Goal: Information Seeking & Learning: Learn about a topic

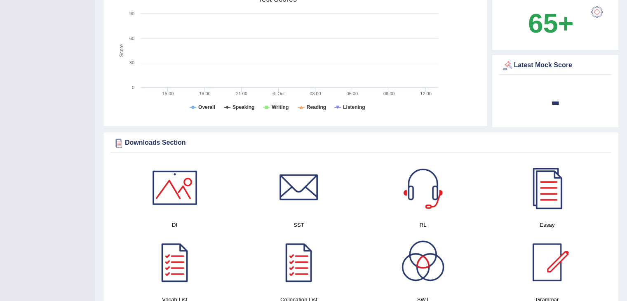
scroll to position [343, 0]
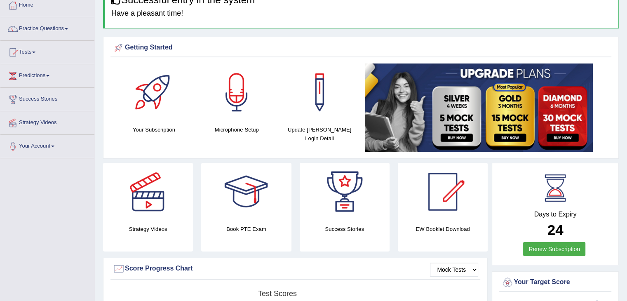
drag, startPoint x: 632, startPoint y: 112, endPoint x: 632, endPoint y: 77, distance: 35.4
click at [626, 77] on html "Toggle navigation Home Practice Questions Speaking Practice Read Aloud Repeat S…" at bounding box center [313, 103] width 627 height 301
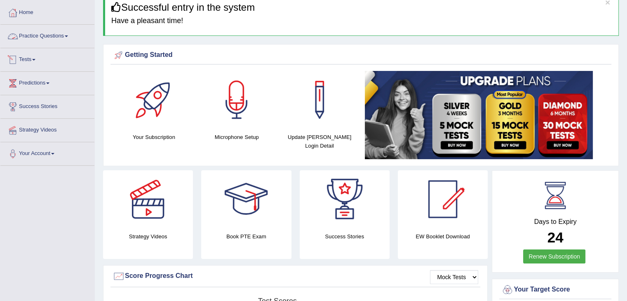
click at [63, 32] on link "Practice Questions" at bounding box center [47, 35] width 94 height 21
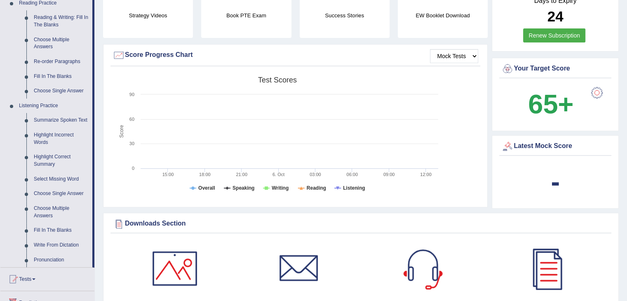
scroll to position [291, 0]
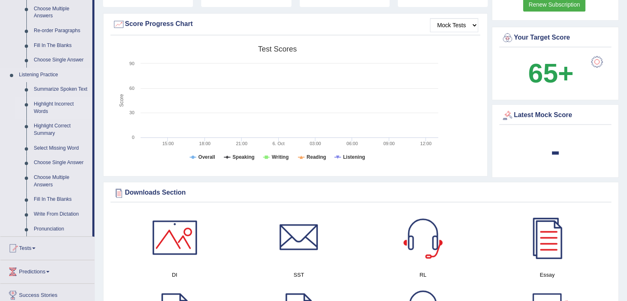
click at [53, 105] on link "Highlight Incorrect Words" at bounding box center [61, 108] width 62 height 22
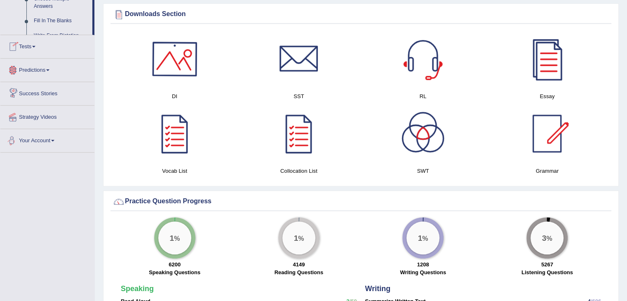
scroll to position [547, 0]
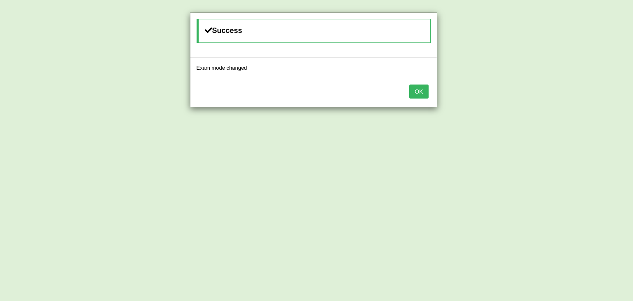
click at [564, 96] on div "Success Exam mode changed OK" at bounding box center [316, 150] width 633 height 301
click at [422, 89] on button "OK" at bounding box center [418, 91] width 19 height 14
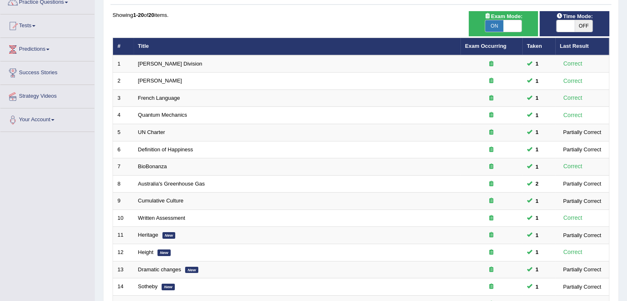
scroll to position [61, 0]
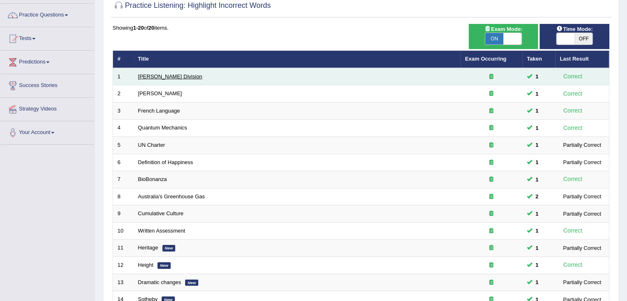
click at [161, 73] on link "[PERSON_NAME] Division" at bounding box center [170, 76] width 64 height 6
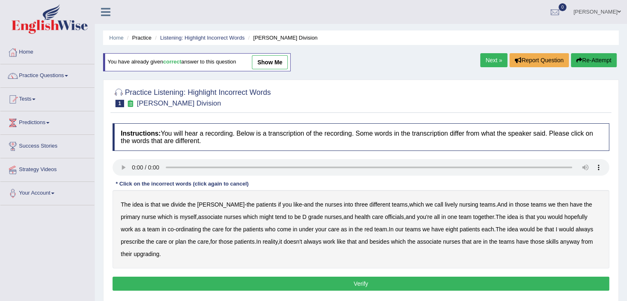
click at [445, 204] on b "lively" at bounding box center [451, 204] width 13 height 7
click at [259, 216] on b "might" at bounding box center [266, 216] width 14 height 7
click at [385, 217] on b "officials" at bounding box center [394, 216] width 19 height 7
click at [141, 253] on b "upgrading" at bounding box center [146, 254] width 26 height 7
click at [305, 281] on button "Verify" at bounding box center [360, 283] width 496 height 14
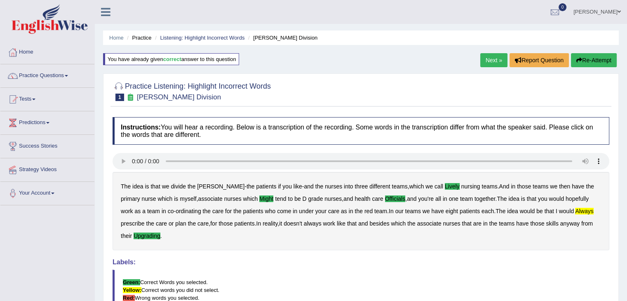
click at [492, 59] on link "Next »" at bounding box center [493, 60] width 27 height 14
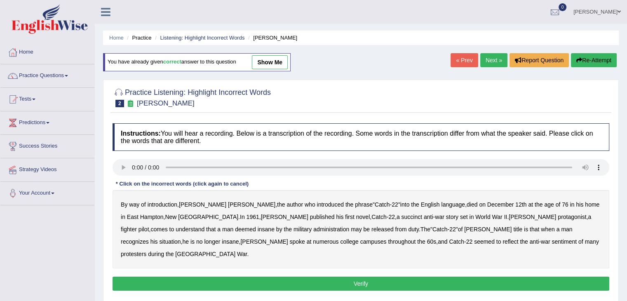
click at [401, 218] on b "succinct" at bounding box center [411, 216] width 21 height 7
click at [313, 230] on b "administration" at bounding box center [331, 229] width 36 height 7
click at [180, 238] on b "situation" at bounding box center [169, 241] width 21 height 7
click at [502, 242] on b "reflect" at bounding box center [510, 241] width 16 height 7
click at [406, 276] on button "Verify" at bounding box center [360, 283] width 496 height 14
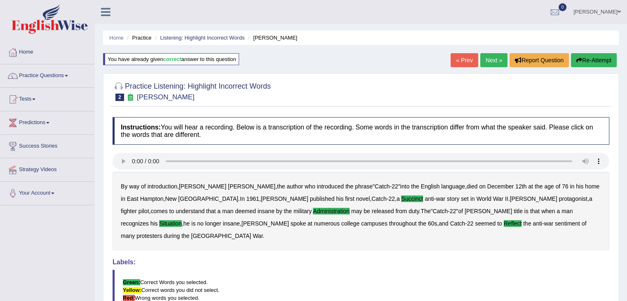
click at [487, 60] on link "Next »" at bounding box center [493, 60] width 27 height 14
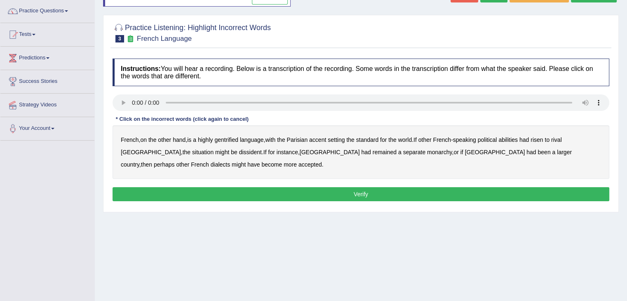
scroll to position [67, 0]
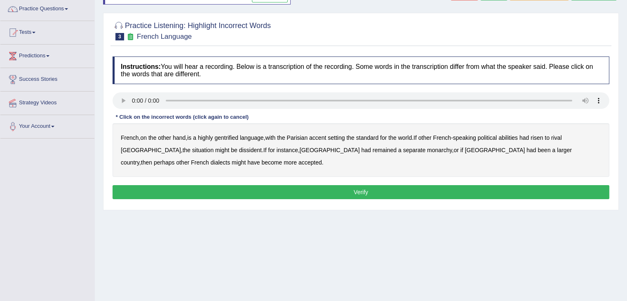
click at [226, 135] on b "gentrified" at bounding box center [226, 137] width 24 height 7
click at [516, 138] on b "abilities" at bounding box center [507, 137] width 19 height 7
click at [239, 149] on b "dissident" at bounding box center [250, 150] width 23 height 7
click at [427, 148] on b "monarchy" at bounding box center [439, 150] width 25 height 7
click at [287, 191] on button "Verify" at bounding box center [360, 192] width 496 height 14
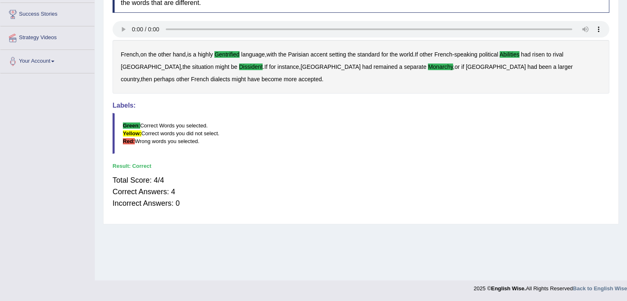
scroll to position [0, 0]
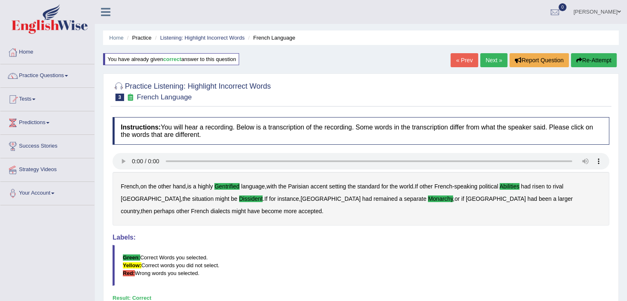
click at [492, 60] on link "Next »" at bounding box center [493, 60] width 27 height 14
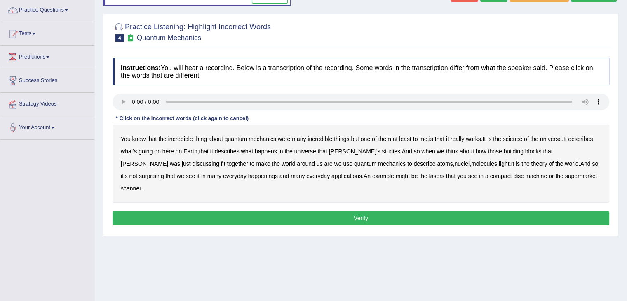
click at [516, 142] on div "You know that the incredible thing about quantum mechanics were many incredible…" at bounding box center [360, 163] width 496 height 78
click at [519, 138] on b "science" at bounding box center [512, 139] width 19 height 7
click at [219, 160] on b "discussing" at bounding box center [205, 163] width 27 height 7
click at [248, 174] on b "happenings" at bounding box center [263, 176] width 30 height 7
click at [525, 176] on b "machine" at bounding box center [536, 176] width 22 height 7
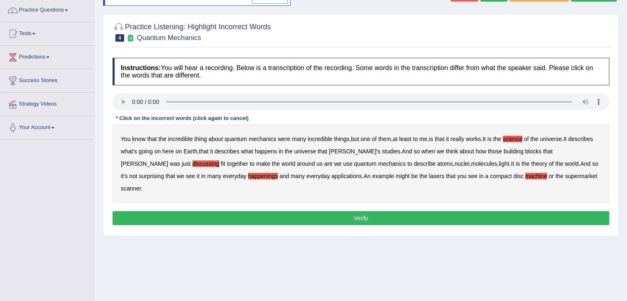
click at [433, 211] on button "Verify" at bounding box center [360, 218] width 496 height 14
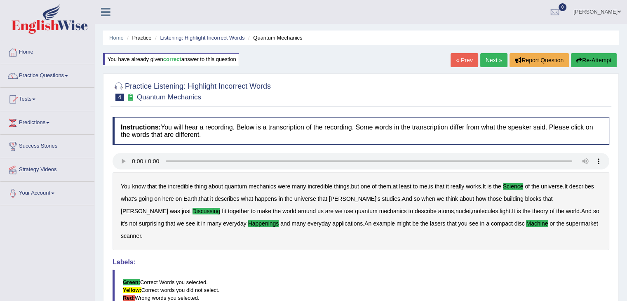
click at [490, 59] on link "Next »" at bounding box center [493, 60] width 27 height 14
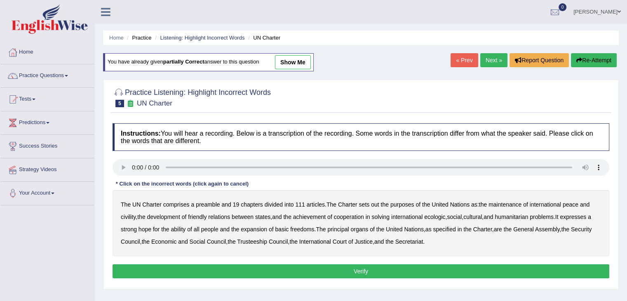
click at [128, 213] on b "civility" at bounding box center [128, 216] width 15 height 7
click at [442, 217] on b "ecologic" at bounding box center [434, 216] width 21 height 7
click at [184, 226] on b "ability" at bounding box center [178, 229] width 15 height 7
click at [267, 241] on b "Trusteeship" at bounding box center [252, 241] width 30 height 7
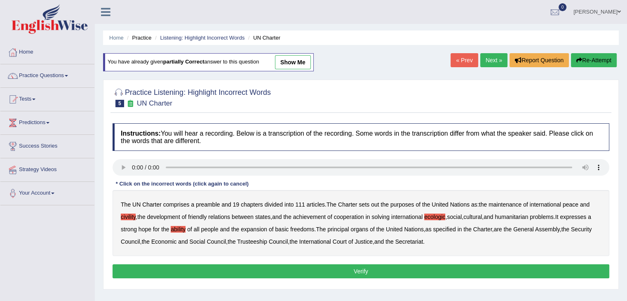
click at [387, 269] on button "Verify" at bounding box center [360, 271] width 496 height 14
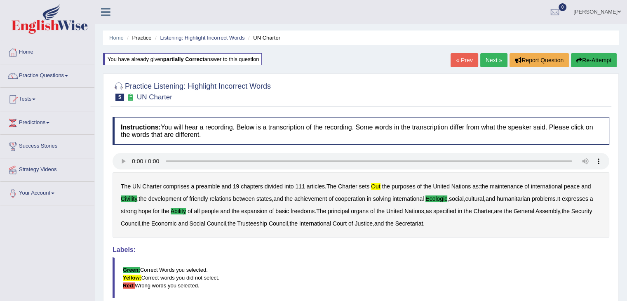
click at [492, 61] on link "Next »" at bounding box center [493, 60] width 27 height 14
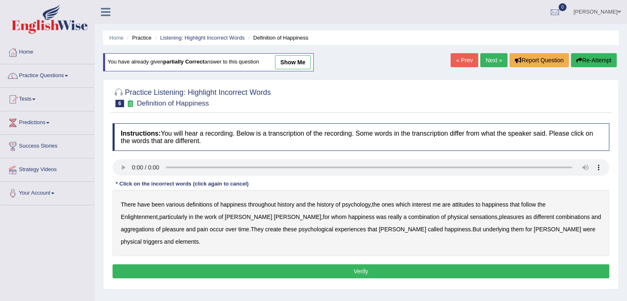
click at [463, 205] on b "attitudes" at bounding box center [463, 204] width 22 height 7
drag, startPoint x: 391, startPoint y: 216, endPoint x: 461, endPoint y: 218, distance: 69.7
click at [461, 218] on div "There have been various definitions of happiness throughout history and the his…" at bounding box center [360, 223] width 496 height 66
click at [470, 216] on b "sensations" at bounding box center [484, 216] width 28 height 7
click at [265, 228] on b "create" at bounding box center [273, 229] width 16 height 7
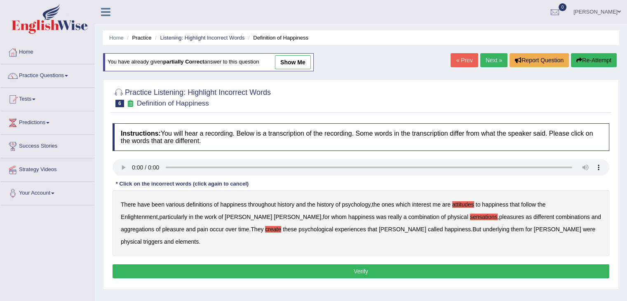
click at [199, 238] on b "elements" at bounding box center [186, 241] width 23 height 7
click at [482, 264] on button "Verify" at bounding box center [360, 271] width 496 height 14
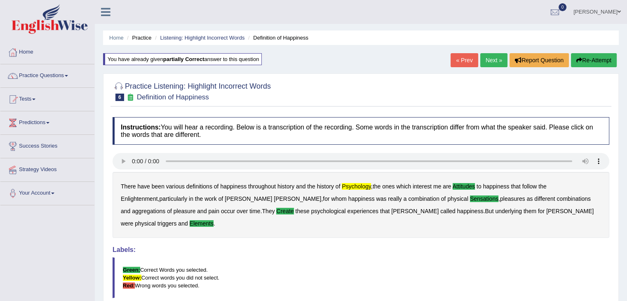
click at [494, 57] on link "Next »" at bounding box center [493, 60] width 27 height 14
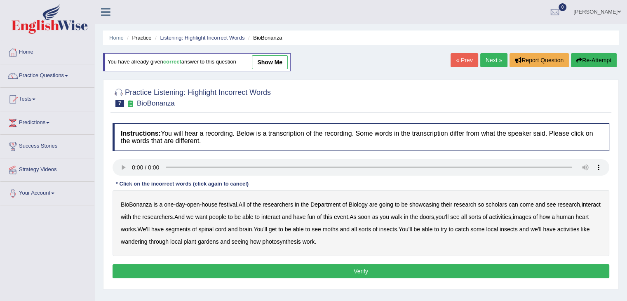
click at [497, 199] on div "BioBonanza is a one - day - open - house festival . All of the researchers in t…" at bounding box center [360, 223] width 496 height 66
click at [497, 204] on b "scholars" at bounding box center [495, 204] width 21 height 7
click at [531, 216] on b "images" at bounding box center [522, 216] width 19 height 7
click at [187, 227] on b "segments" at bounding box center [177, 229] width 25 height 7
click at [338, 229] on b "moths" at bounding box center [331, 229] width 16 height 7
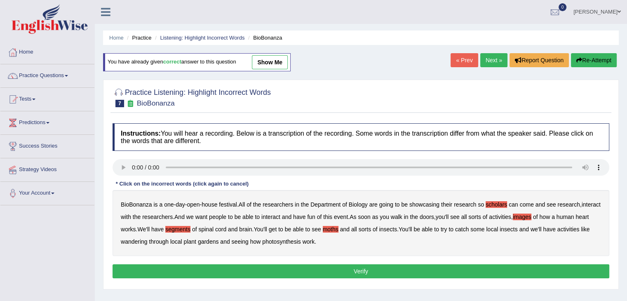
click at [145, 238] on b "wandering" at bounding box center [134, 241] width 27 height 7
click at [343, 274] on button "Verify" at bounding box center [360, 271] width 496 height 14
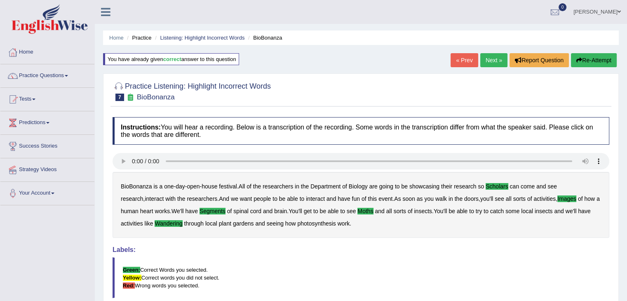
click at [489, 55] on link "Next »" at bounding box center [493, 60] width 27 height 14
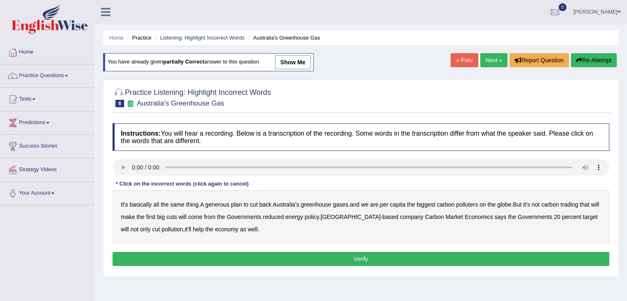
click at [217, 204] on b "generous" at bounding box center [217, 204] width 24 height 7
click at [503, 206] on b "globe" at bounding box center [504, 204] width 14 height 7
click at [202, 215] on b "come" at bounding box center [195, 216] width 14 height 7
click at [253, 258] on button "Verify" at bounding box center [360, 259] width 496 height 14
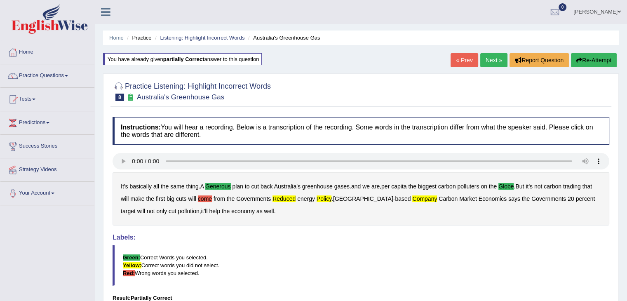
click at [494, 56] on link "Next »" at bounding box center [493, 60] width 27 height 14
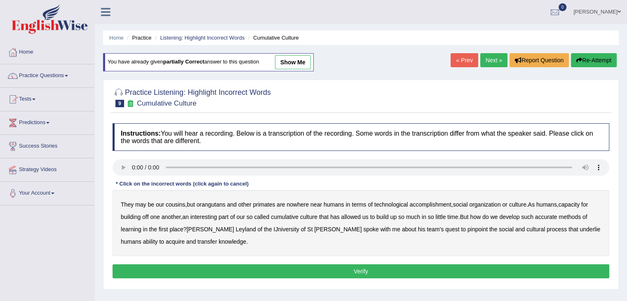
click at [203, 203] on b "orangutans" at bounding box center [211, 204] width 29 height 7
click at [435, 203] on b "accomplishment" at bounding box center [431, 204] width 42 height 7
click at [204, 216] on b "interesting" at bounding box center [203, 216] width 27 height 7
click at [557, 215] on b "accurate" at bounding box center [546, 216] width 22 height 7
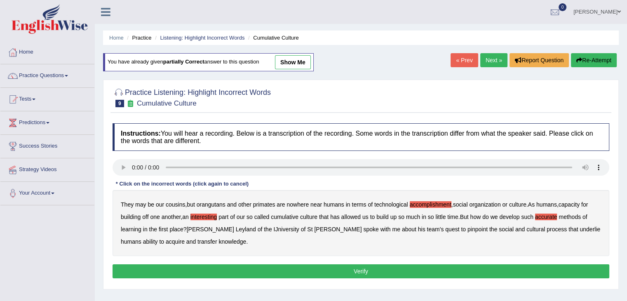
click at [526, 226] on b "cultural" at bounding box center [535, 229] width 19 height 7
click at [197, 241] on b "transfer" at bounding box center [206, 241] width 19 height 7
click at [195, 272] on button "Verify" at bounding box center [360, 271] width 496 height 14
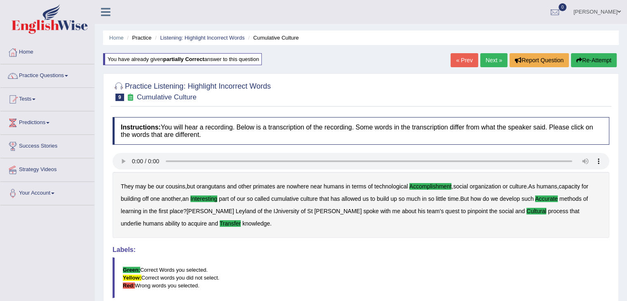
click at [531, 94] on div at bounding box center [360, 90] width 496 height 25
click at [494, 62] on link "Next »" at bounding box center [493, 60] width 27 height 14
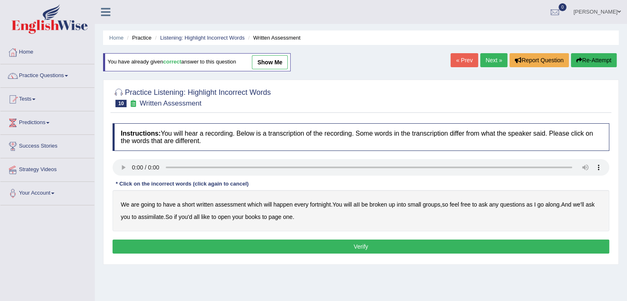
click at [576, 61] on icon "button" at bounding box center [579, 60] width 6 height 6
click at [382, 204] on b "broken" at bounding box center [378, 204] width 18 height 7
click at [149, 215] on b "assimilate" at bounding box center [151, 216] width 26 height 7
click at [281, 239] on button "Verify" at bounding box center [360, 246] width 496 height 14
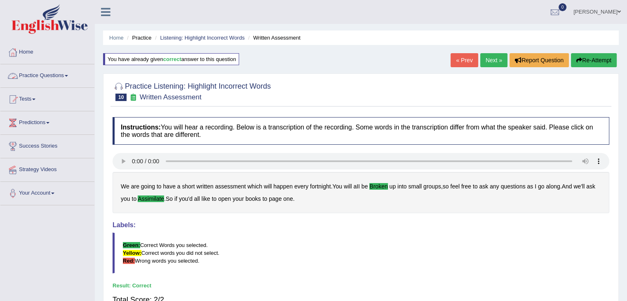
click at [52, 80] on link "Practice Questions" at bounding box center [47, 74] width 94 height 21
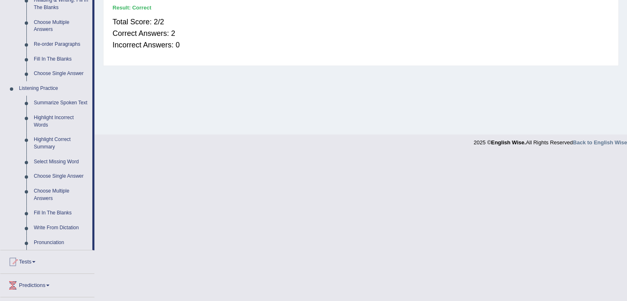
scroll to position [279, 0]
click at [43, 225] on link "Write From Dictation" at bounding box center [61, 227] width 62 height 15
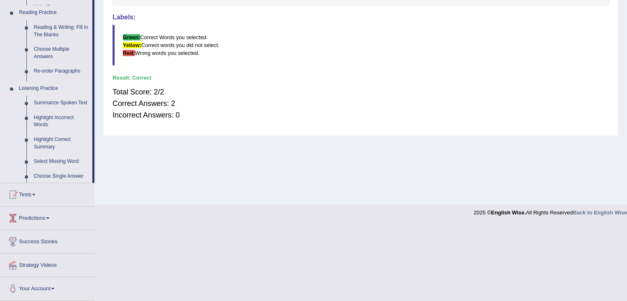
scroll to position [132, 0]
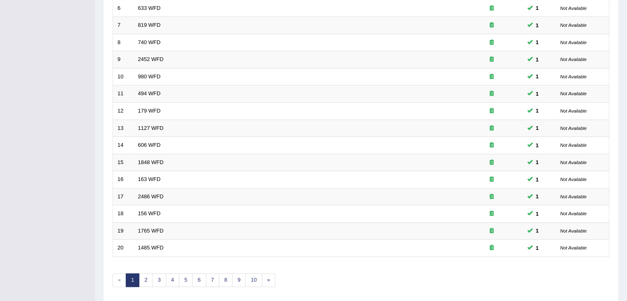
scroll to position [242, 0]
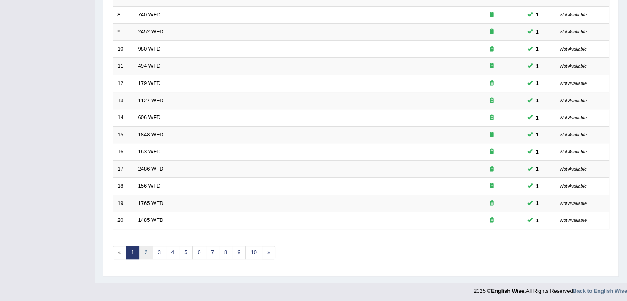
click at [145, 253] on link "2" at bounding box center [146, 253] width 14 height 14
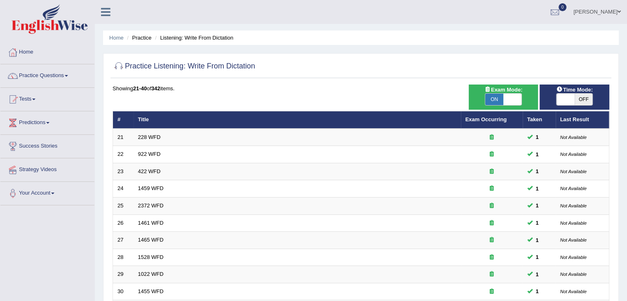
scroll to position [242, 0]
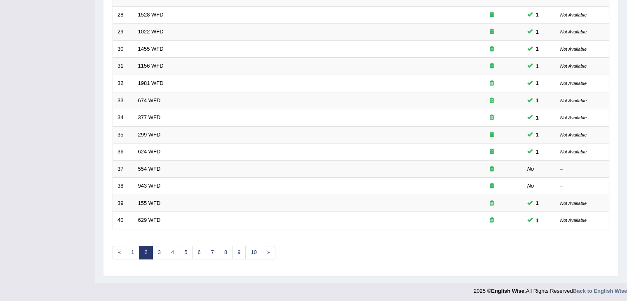
drag, startPoint x: 632, startPoint y: 122, endPoint x: 624, endPoint y: 307, distance: 185.2
click at [158, 252] on link "3" at bounding box center [159, 253] width 14 height 14
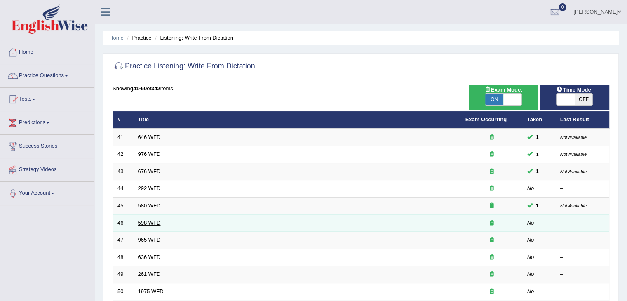
click at [159, 223] on link "598 WFD" at bounding box center [149, 223] width 23 height 6
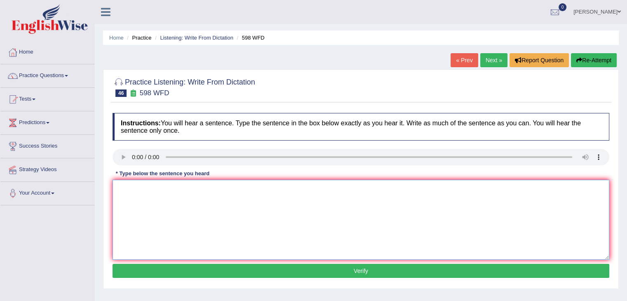
click at [163, 195] on textarea at bounding box center [360, 220] width 496 height 80
type textarea "Check the website websites if you are looking for discount discounts."
click at [293, 268] on button "Verify" at bounding box center [360, 271] width 496 height 14
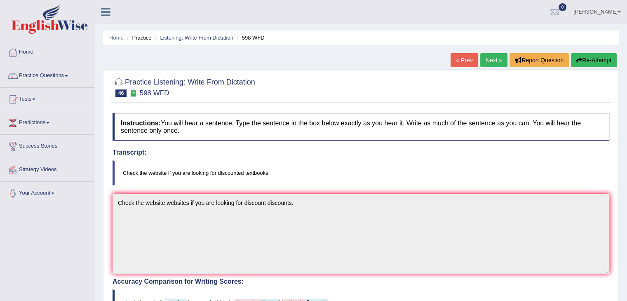
click at [491, 58] on link "Next »" at bounding box center [493, 60] width 27 height 14
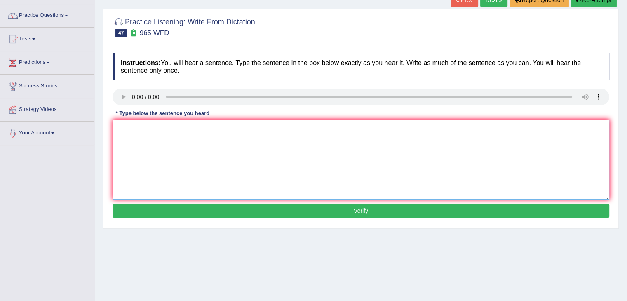
click at [141, 152] on textarea at bounding box center [360, 159] width 496 height 80
type textarea "You must answer the security questions when u are resetting your password."
click at [214, 211] on button "Verify" at bounding box center [360, 211] width 496 height 14
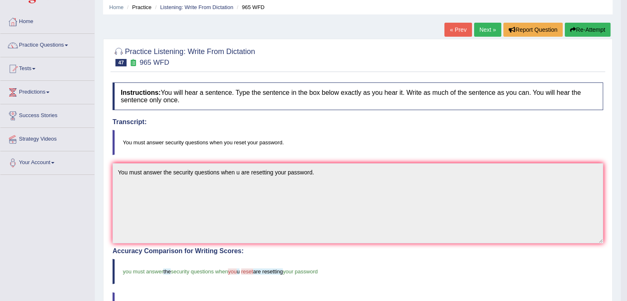
scroll to position [29, 0]
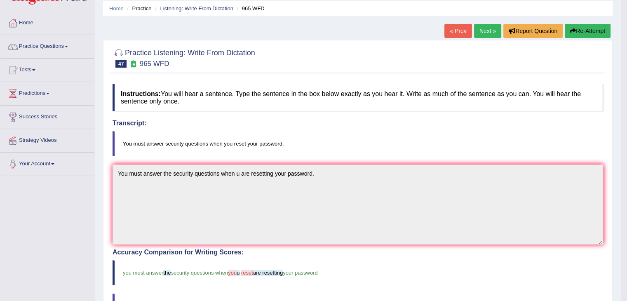
click at [481, 30] on link "Next »" at bounding box center [487, 31] width 27 height 14
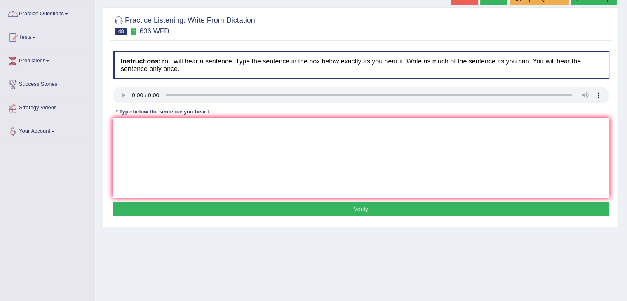
scroll to position [74, 0]
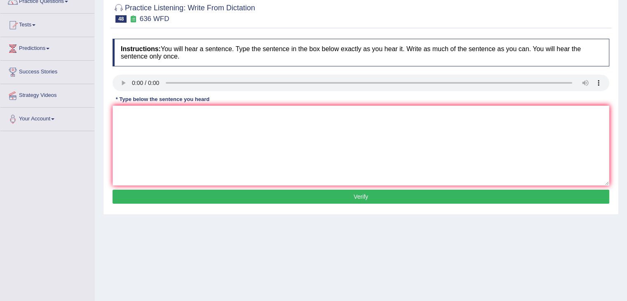
click at [252, 201] on button "Verify" at bounding box center [360, 197] width 496 height 14
click at [287, 167] on textarea at bounding box center [360, 145] width 496 height 80
click at [287, 167] on textarea "Several candid" at bounding box center [360, 145] width 496 height 80
type textarea "Several candidate candidates can be qualified in great time."
click at [314, 198] on button "Verify" at bounding box center [360, 197] width 496 height 14
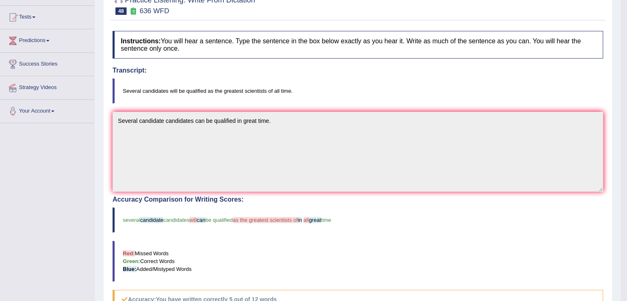
scroll to position [22, 0]
